Goal: Information Seeking & Learning: Learn about a topic

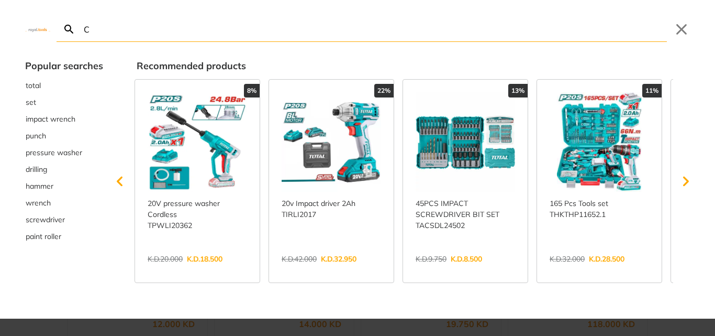
type input "CA"
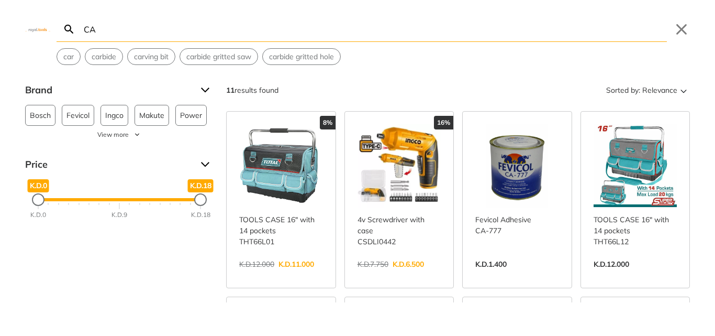
type input "C"
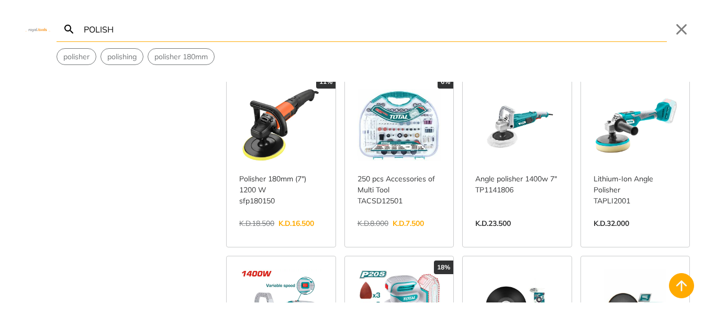
scroll to position [523, 0]
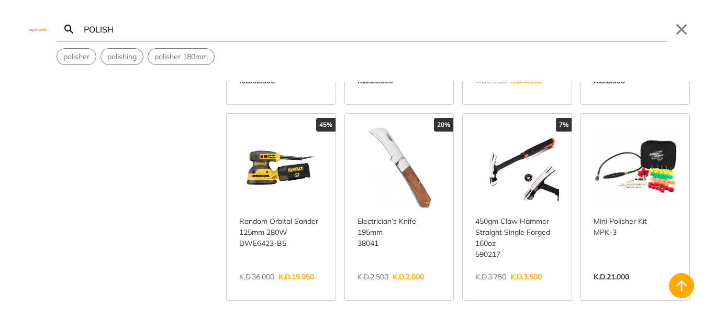
scroll to position [1309, 0]
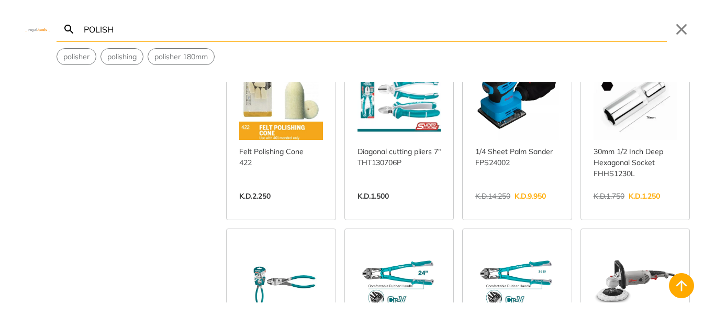
scroll to position [1396, 0]
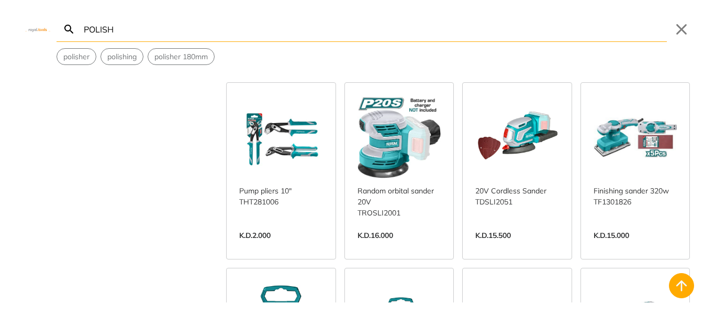
scroll to position [2617, 0]
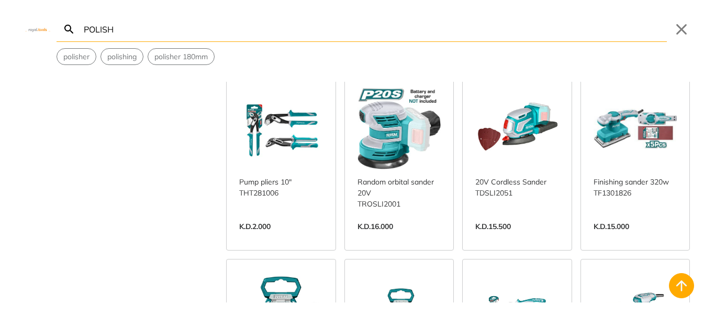
drag, startPoint x: 574, startPoint y: 200, endPoint x: 182, endPoint y: 178, distance: 392.6
click at [180, 180] on div "Brand ABRO 4 Bosch 5 Crown 3 DCA 21 Dewalt 3 Dremel 16 Fixtec 56 Ingco 11 Makit…" at bounding box center [357, 192] width 715 height 220
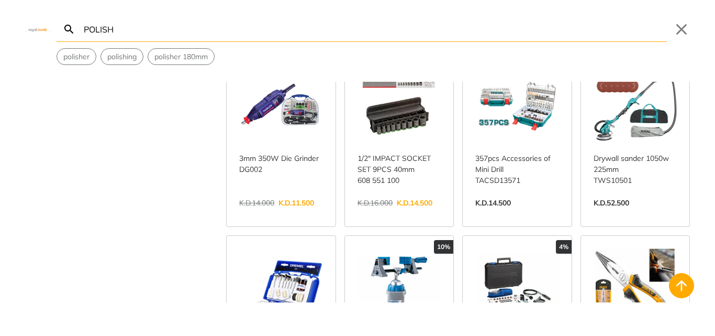
scroll to position [3402, 0]
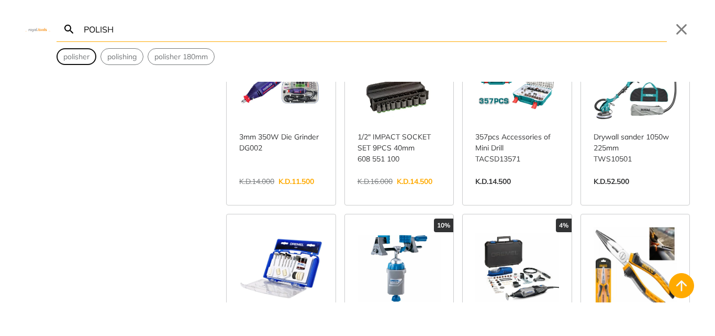
click at [63, 57] on button "polisher" at bounding box center [76, 57] width 39 height 16
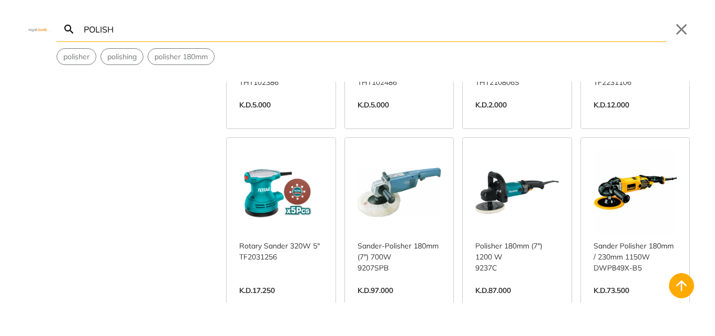
type input "polisher"
